Goal: Register for event/course

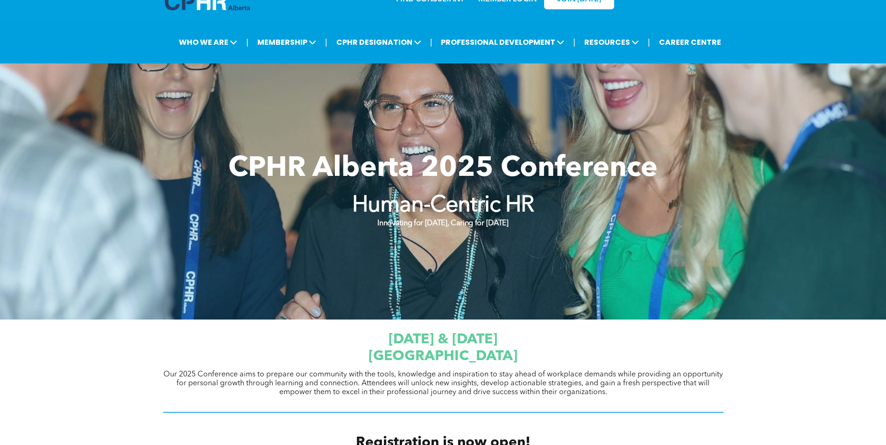
scroll to position [47, 0]
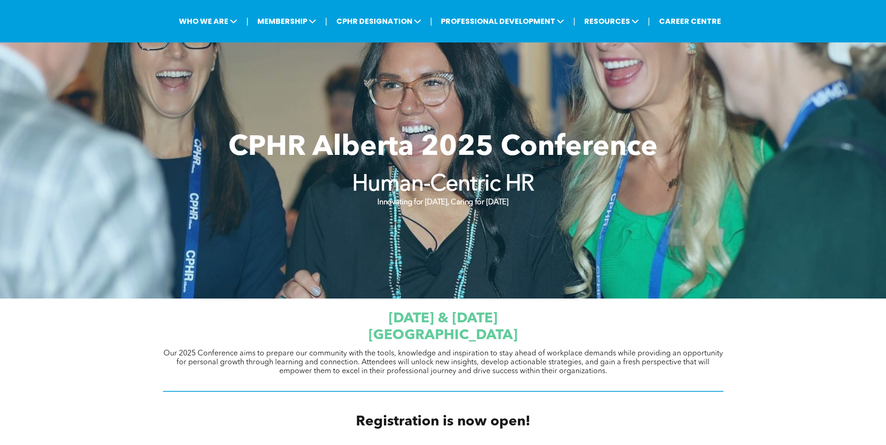
click at [481, 186] on strong "Human-Centric HR" at bounding box center [443, 185] width 182 height 22
click at [412, 196] on strong "Human-Centric HR" at bounding box center [443, 185] width 182 height 22
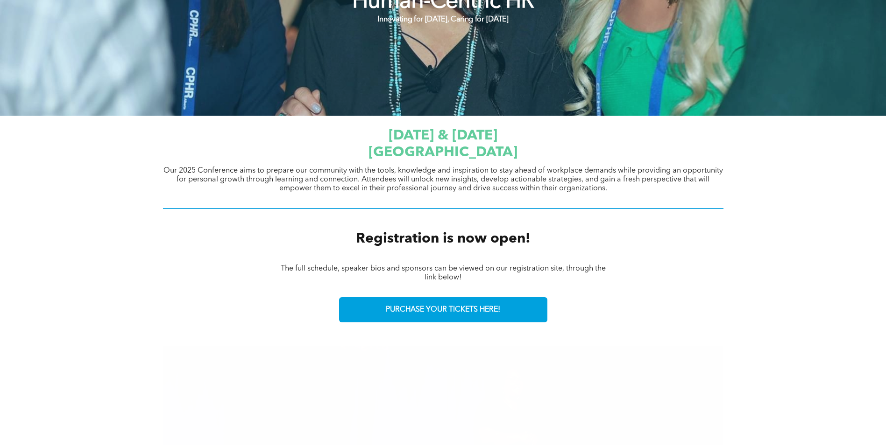
scroll to position [233, 0]
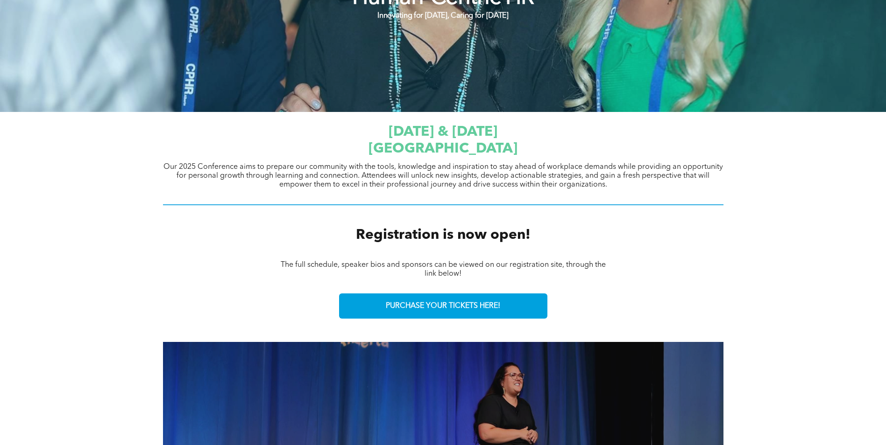
click at [432, 151] on span "JW Marriott Edmonton ICE District" at bounding box center [442, 149] width 149 height 14
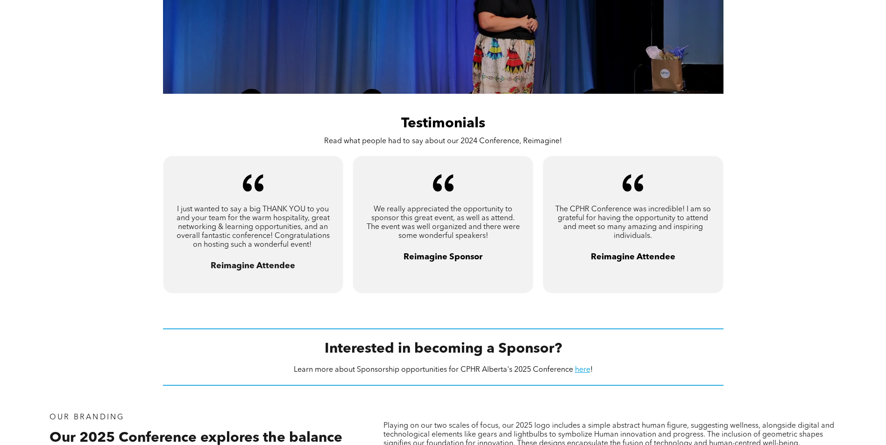
scroll to position [747, 0]
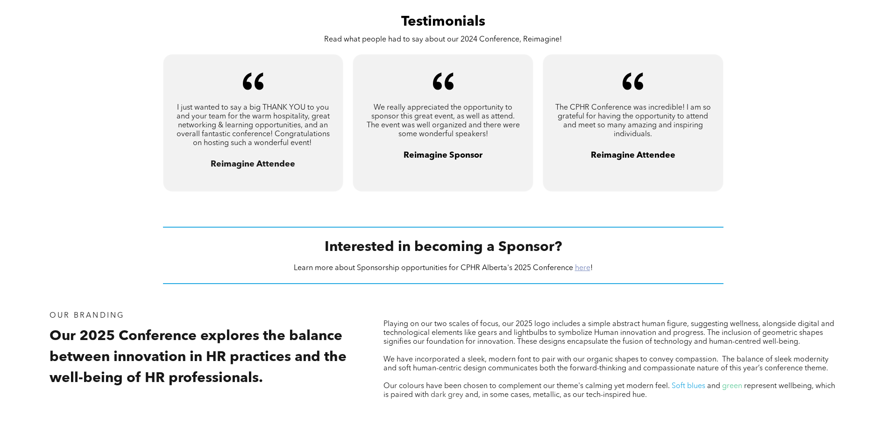
click at [581, 267] on link "here" at bounding box center [582, 268] width 15 height 7
